Goal: Obtain resource: Download file/media

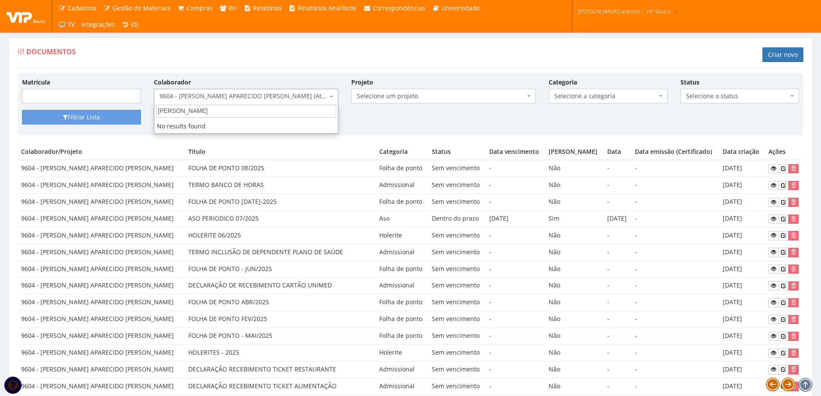
select select "3769"
drag, startPoint x: 214, startPoint y: 108, endPoint x: 70, endPoint y: 109, distance: 143.6
click at [70, 109] on body "Cadastros Clientes Unidades Subclientes Unidades de Subclientes Projetos Vagas …" at bounding box center [410, 366] width 821 height 733
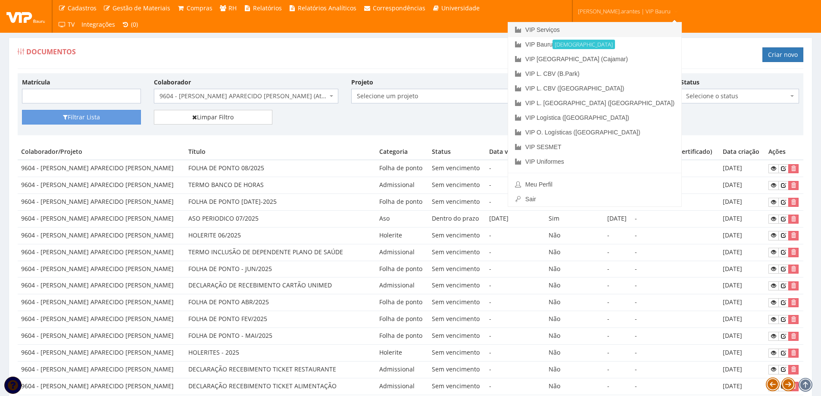
click at [579, 31] on link "VIP Serviços" at bounding box center [594, 29] width 173 height 15
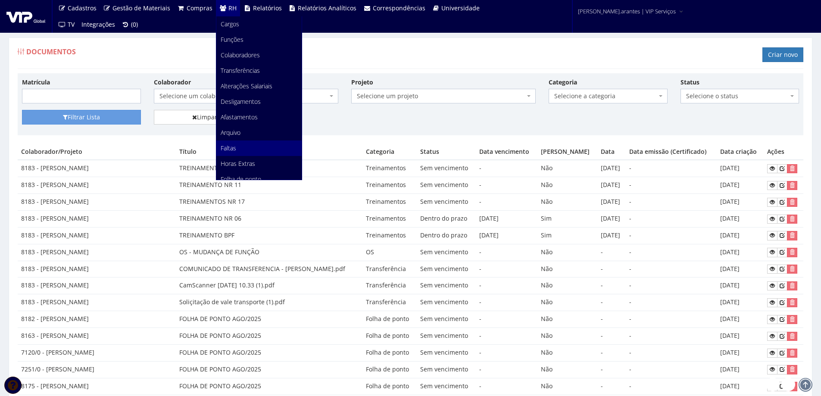
click at [228, 147] on span "Faltas" at bounding box center [229, 148] width 16 height 8
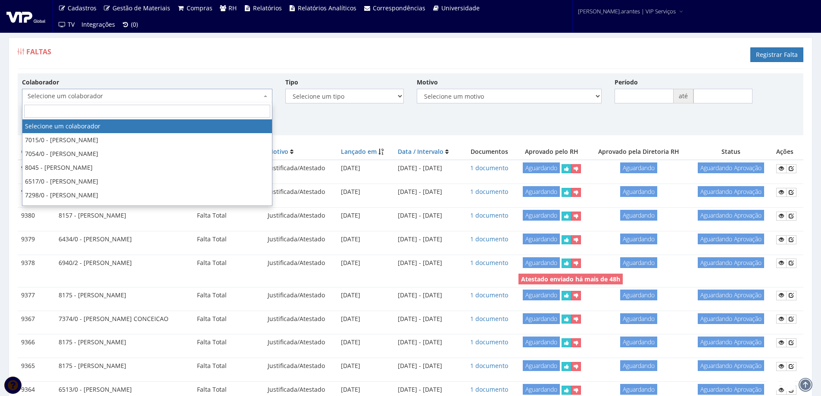
click at [195, 98] on span "Selecione um colaborador" at bounding box center [145, 96] width 234 height 9
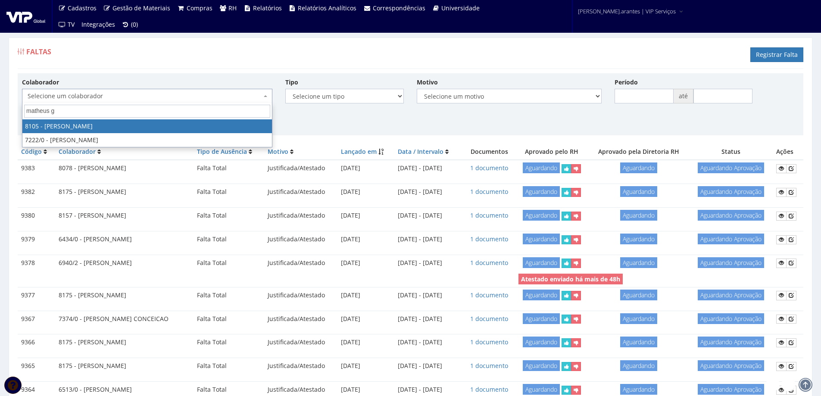
type input "matheus ga"
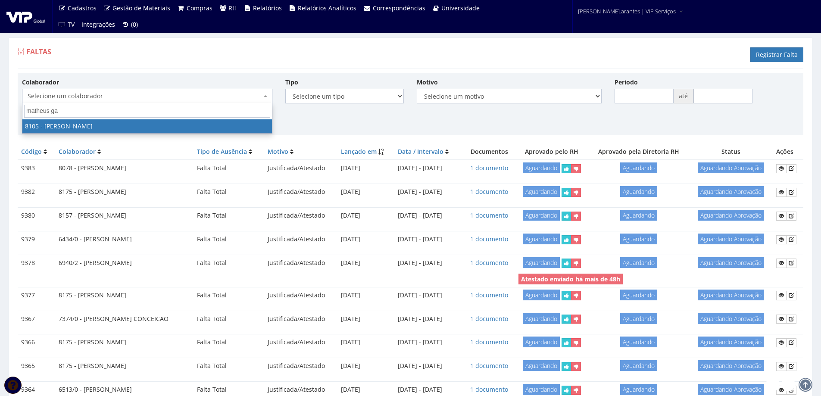
select select "3653"
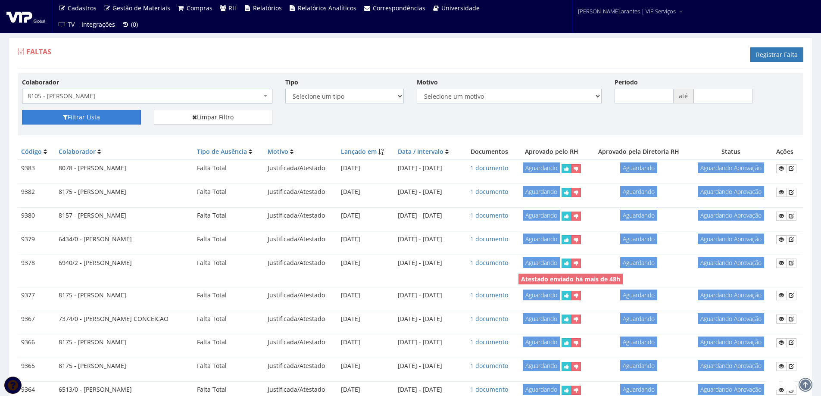
click at [88, 118] on button "Filtrar Lista" at bounding box center [81, 117] width 119 height 15
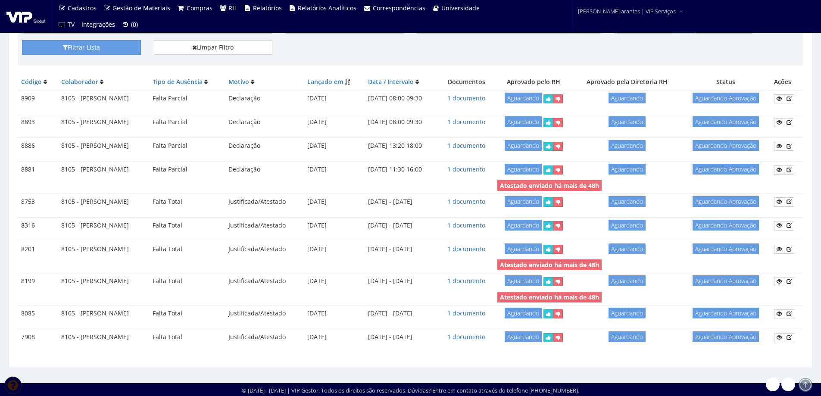
scroll to position [71, 0]
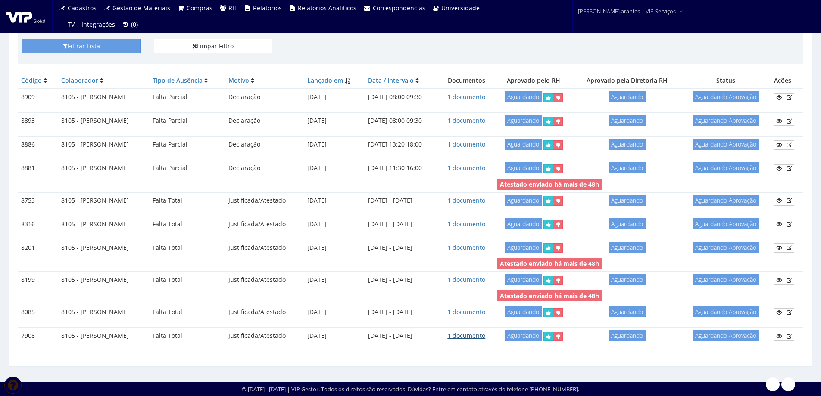
click at [485, 337] on link "1 documento" at bounding box center [466, 336] width 38 height 8
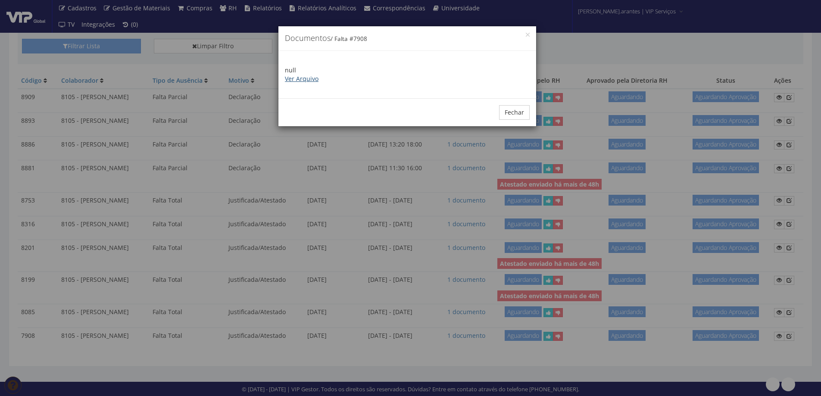
click at [302, 75] on link "Ver Arquivo" at bounding box center [302, 79] width 34 height 8
click at [508, 110] on button "Fechar" at bounding box center [514, 112] width 31 height 15
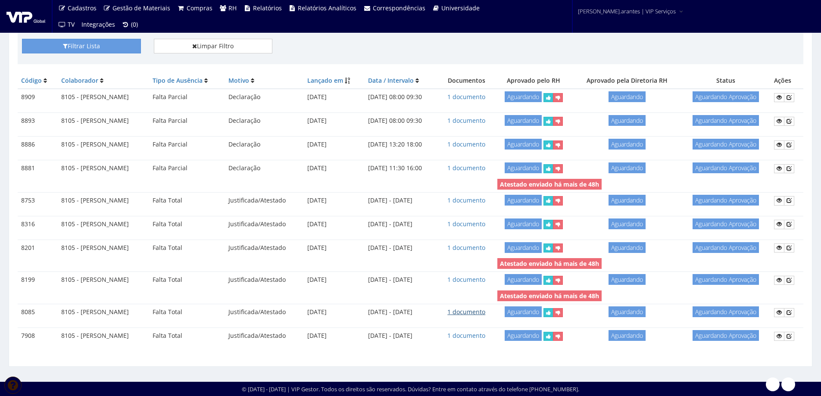
click at [485, 311] on link "1 documento" at bounding box center [466, 312] width 38 height 8
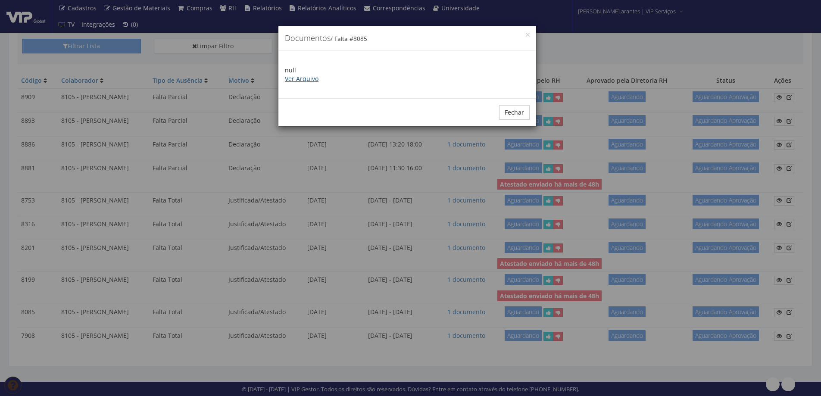
click at [306, 77] on link "Ver Arquivo" at bounding box center [302, 79] width 34 height 8
click at [510, 111] on button "Fechar" at bounding box center [514, 112] width 31 height 15
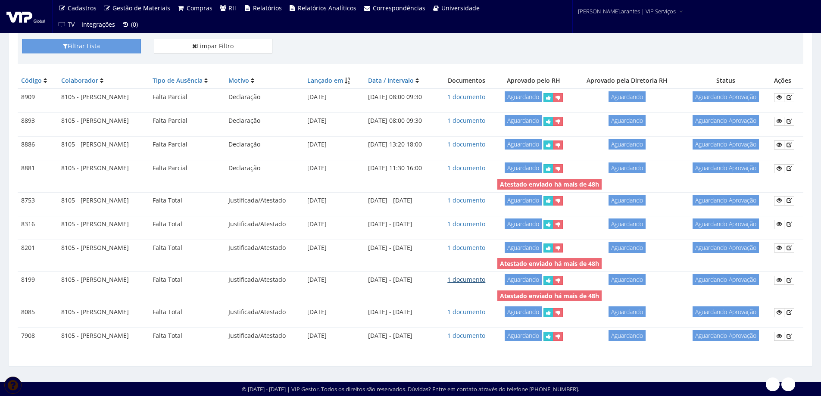
click at [485, 278] on link "1 documento" at bounding box center [466, 279] width 38 height 8
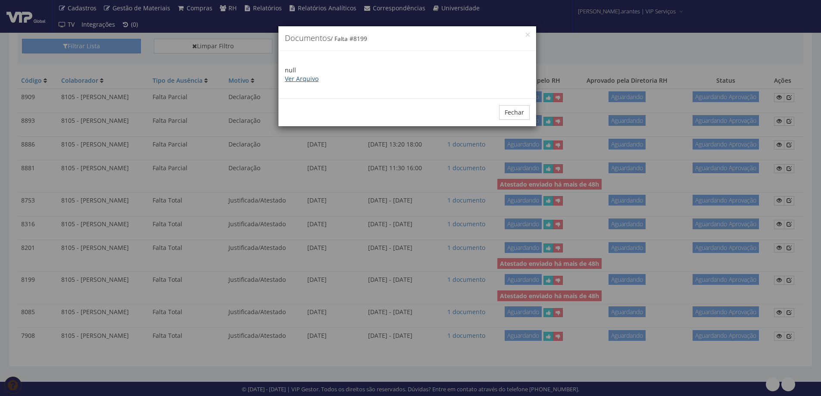
click at [303, 78] on link "Ver Arquivo" at bounding box center [302, 79] width 34 height 8
click at [483, 245] on div "× Documentos / Falta # 8199 null Ver Arquivo Fechar" at bounding box center [410, 198] width 821 height 396
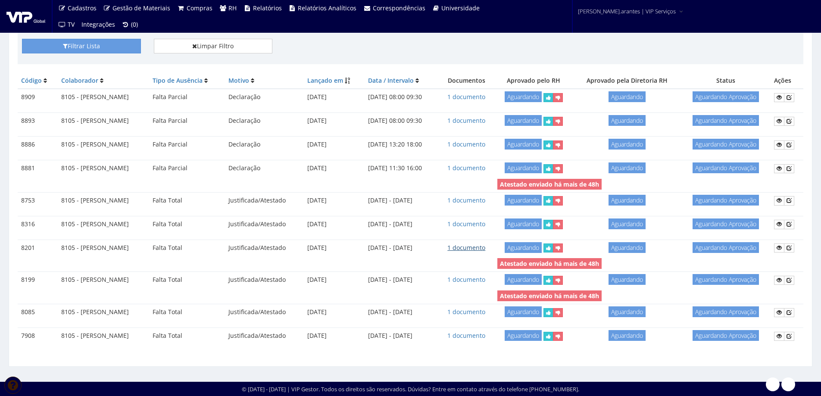
click at [484, 247] on link "1 documento" at bounding box center [466, 248] width 38 height 8
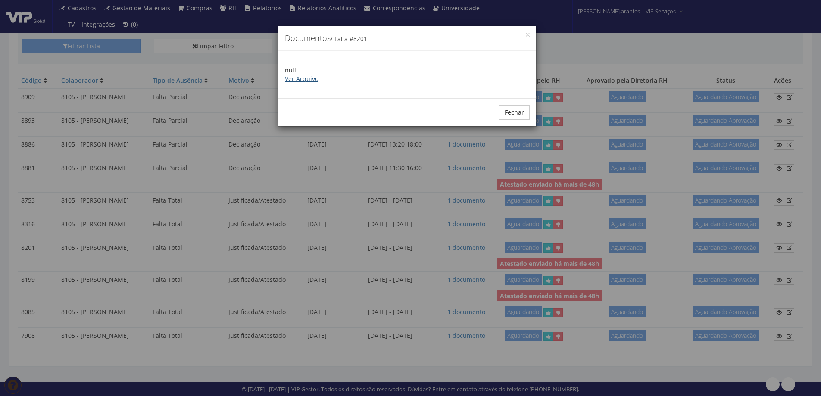
click at [299, 78] on link "Ver Arquivo" at bounding box center [302, 79] width 34 height 8
click at [510, 112] on button "Fechar" at bounding box center [514, 112] width 31 height 15
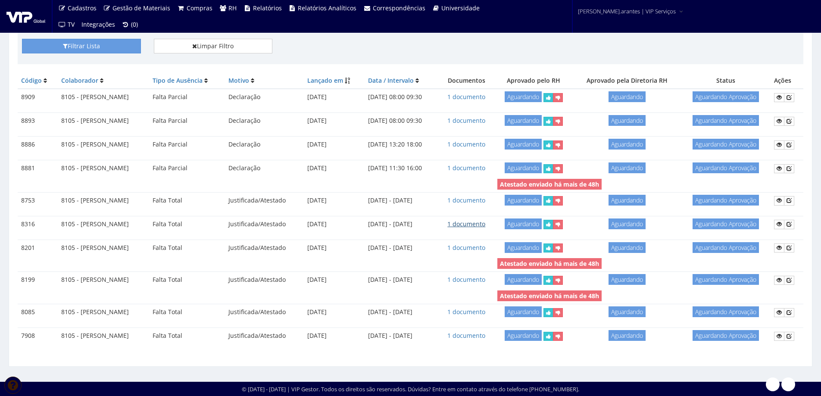
click at [484, 223] on link "1 documento" at bounding box center [466, 224] width 38 height 8
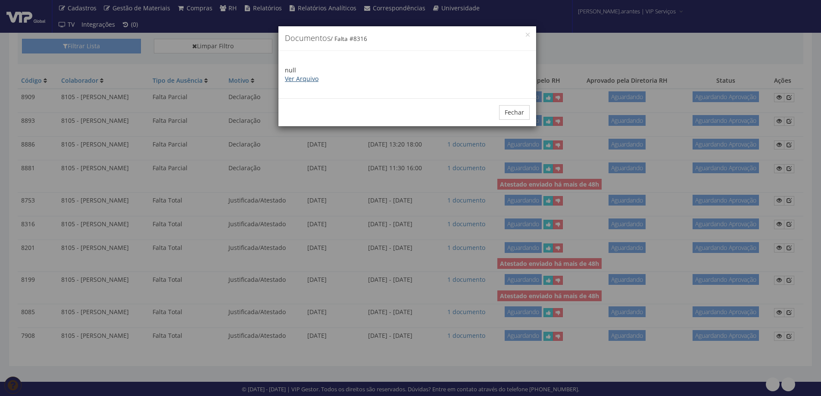
click at [301, 81] on link "Ver Arquivo" at bounding box center [302, 79] width 34 height 8
click at [513, 110] on button "Fechar" at bounding box center [514, 112] width 31 height 15
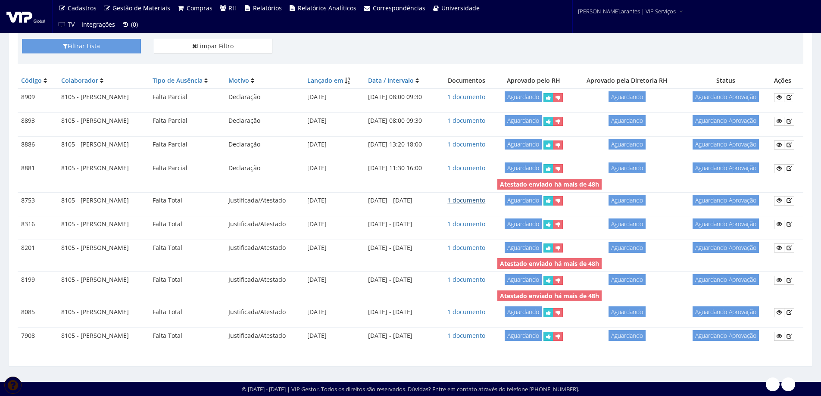
click at [476, 202] on link "1 documento" at bounding box center [466, 200] width 38 height 8
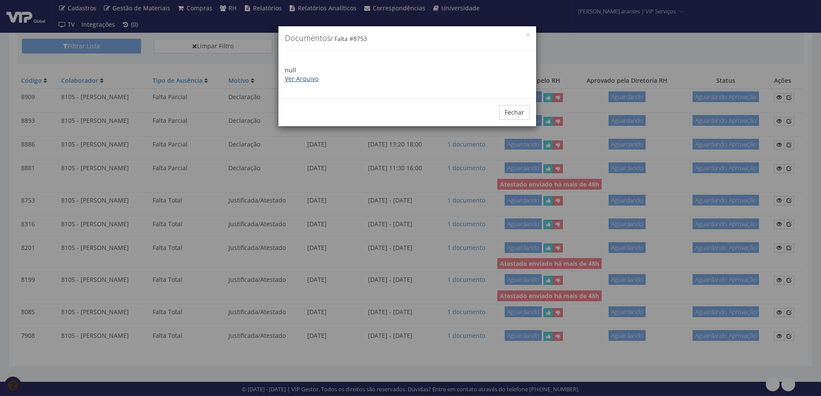
click at [311, 77] on link "Ver Arquivo" at bounding box center [302, 79] width 34 height 8
click at [510, 114] on button "Fechar" at bounding box center [514, 112] width 31 height 15
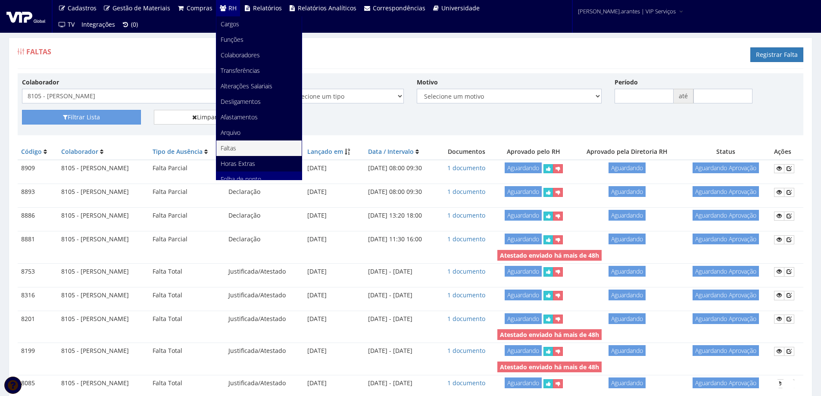
scroll to position [43, 0]
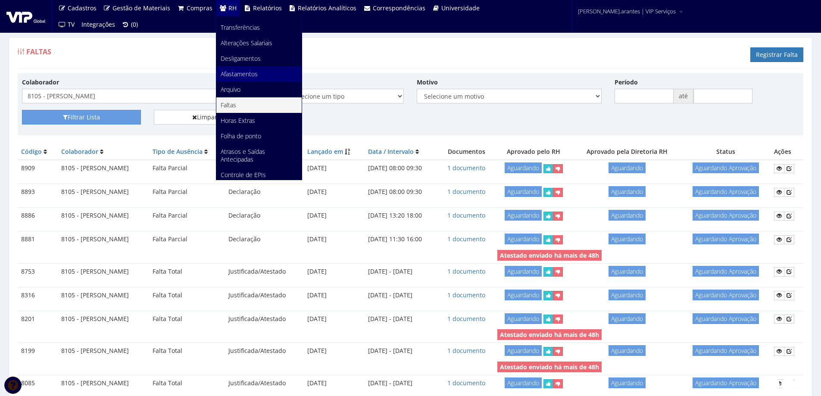
click at [236, 70] on span "Afastamentos" at bounding box center [239, 74] width 37 height 8
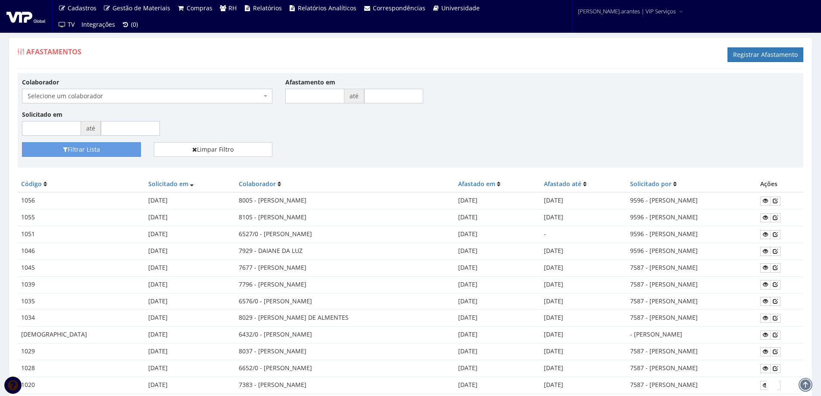
click at [105, 97] on span "Selecione um colaborador" at bounding box center [145, 96] width 234 height 9
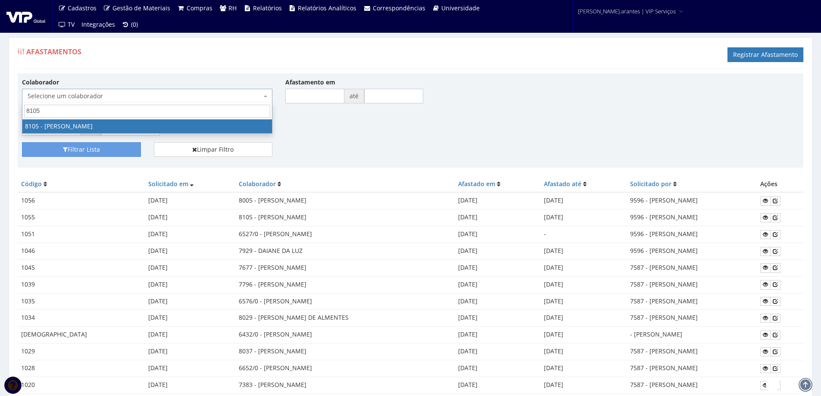
type input "8105"
select select "3653"
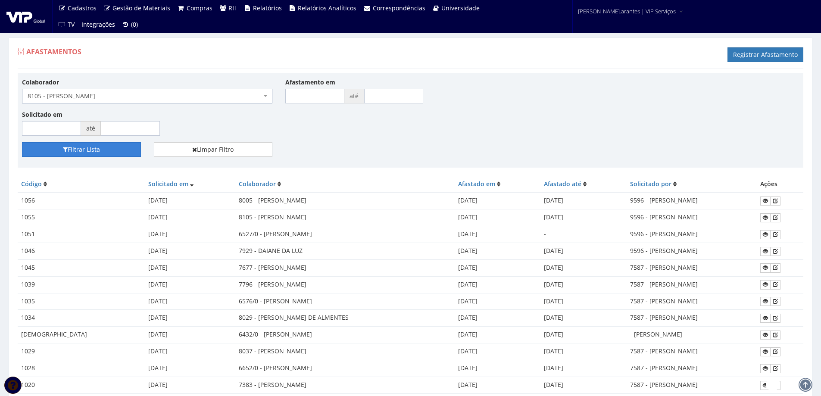
click at [89, 151] on button "Filtrar Lista" at bounding box center [81, 149] width 119 height 15
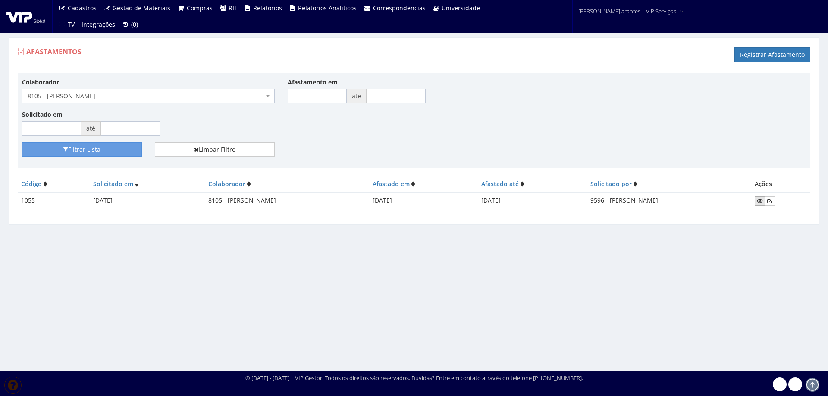
click at [762, 202] on icon at bounding box center [759, 201] width 5 height 6
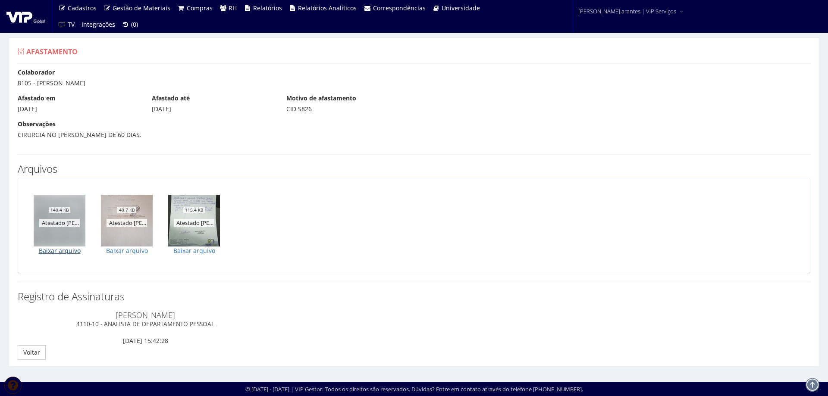
click at [52, 247] on link "Baixar arquivo" at bounding box center [60, 251] width 52 height 9
click at [119, 250] on link "Baixar arquivo" at bounding box center [127, 251] width 52 height 9
click at [189, 251] on link "Baixar arquivo" at bounding box center [194, 251] width 52 height 9
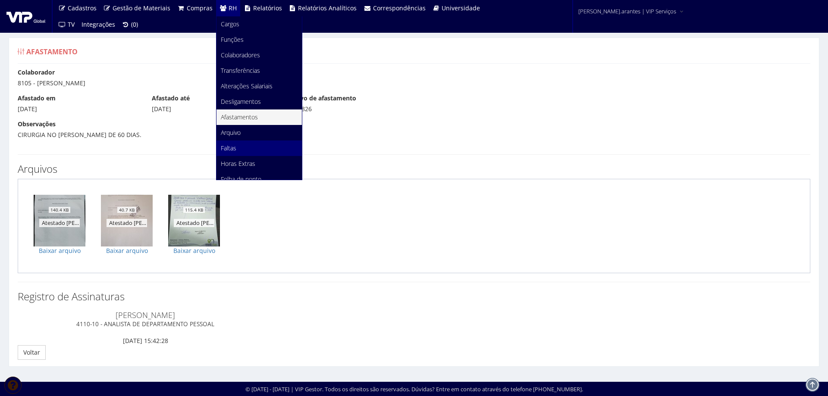
click at [231, 144] on span "Faltas" at bounding box center [229, 148] width 16 height 8
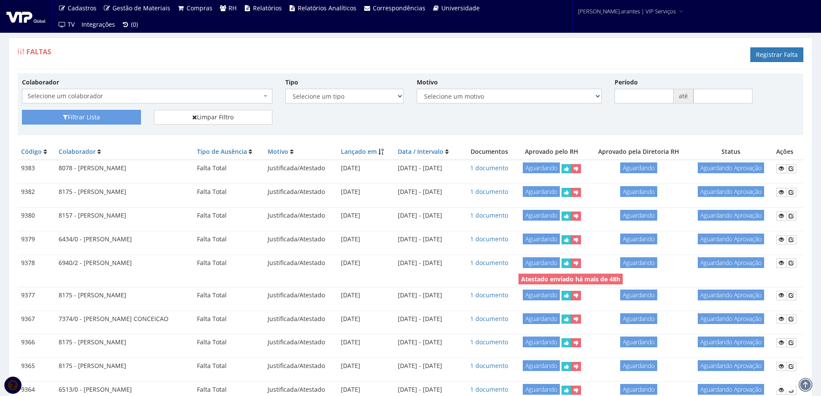
click at [191, 96] on span "Selecione um colaborador" at bounding box center [145, 96] width 234 height 9
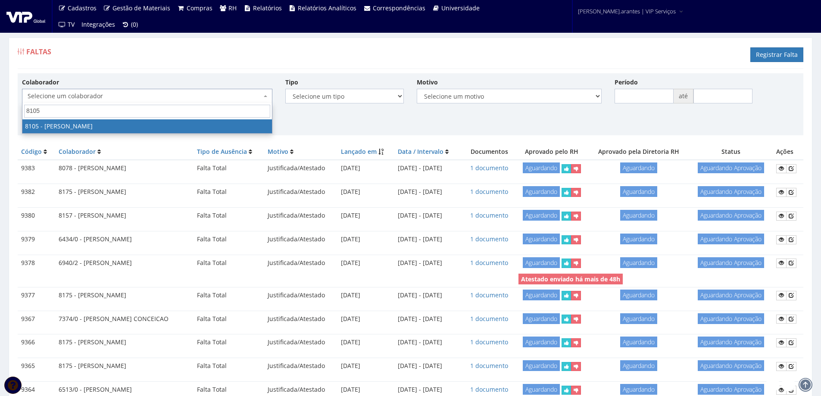
type input "8105"
select select "3653"
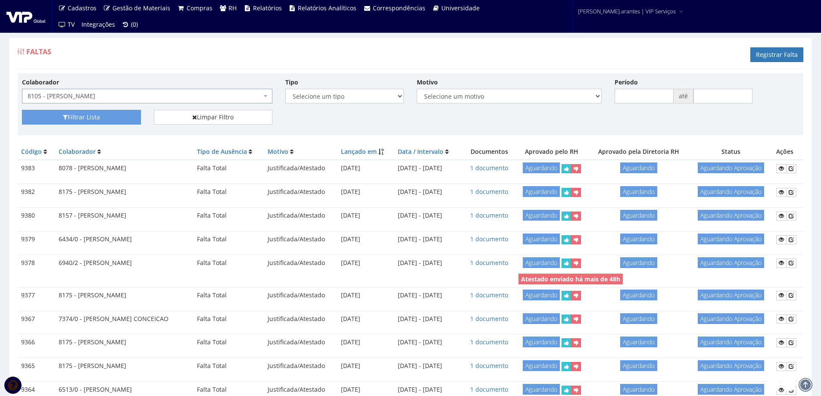
click at [74, 109] on div "Colaborador Selecione um colaborador 7015/0 - ADEILTON LUIZ NETO 7054/0 - ADELI…" at bounding box center [411, 94] width 790 height 32
click at [72, 116] on button "Filtrar Lista" at bounding box center [81, 117] width 119 height 15
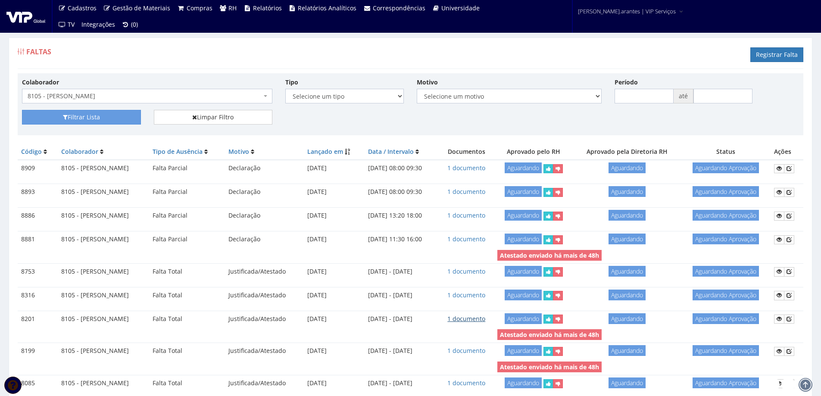
click at [484, 319] on link "1 documento" at bounding box center [466, 319] width 38 height 8
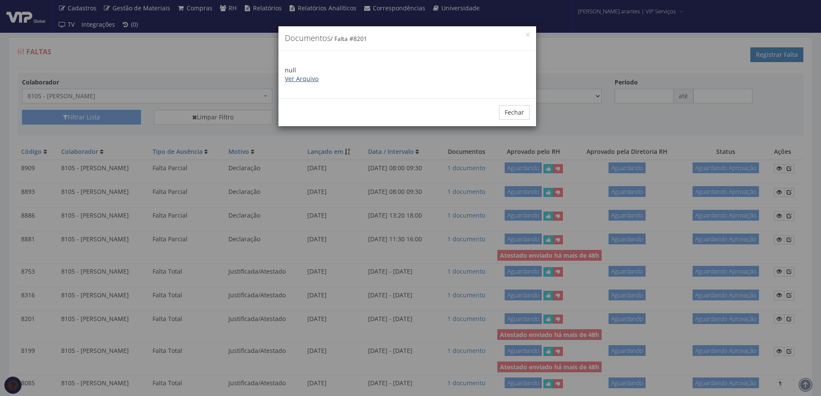
click at [296, 79] on link "Ver Arquivo" at bounding box center [302, 79] width 34 height 8
